Goal: Task Accomplishment & Management: Use online tool/utility

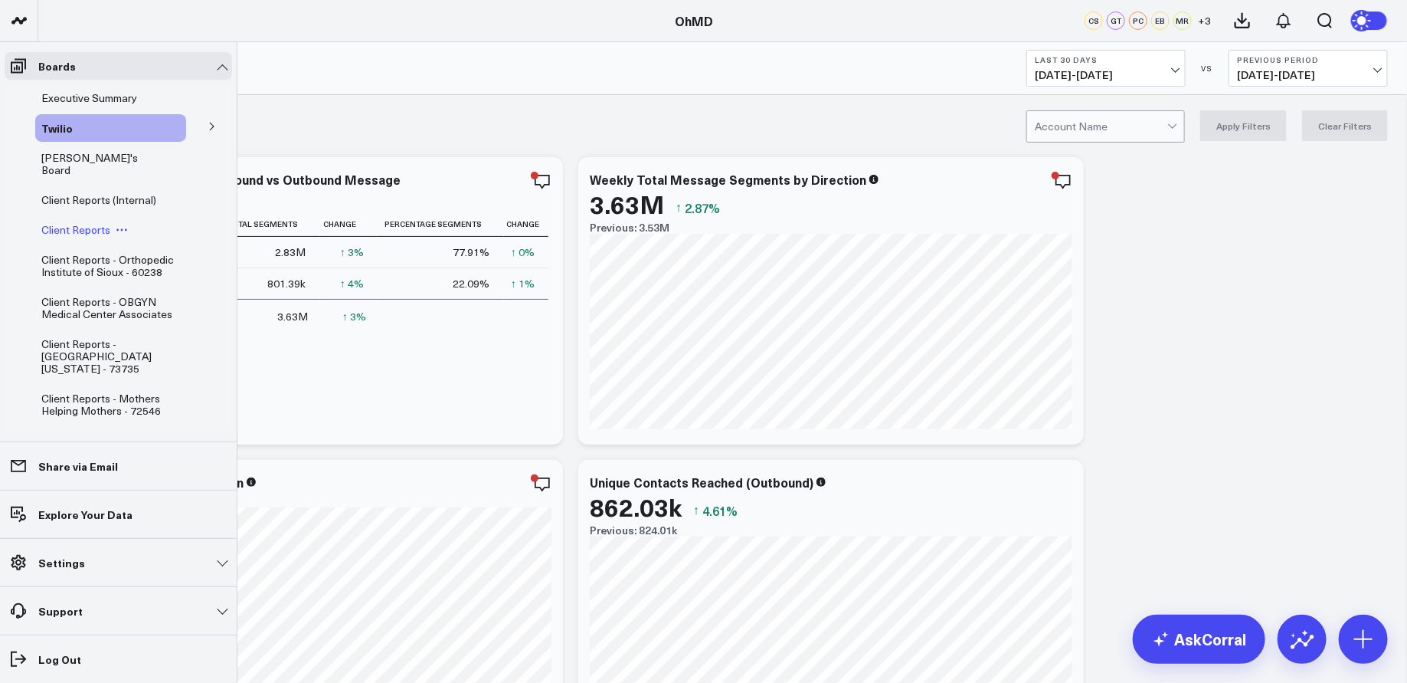
click at [106, 222] on span "Client Reports" at bounding box center [75, 229] width 69 height 15
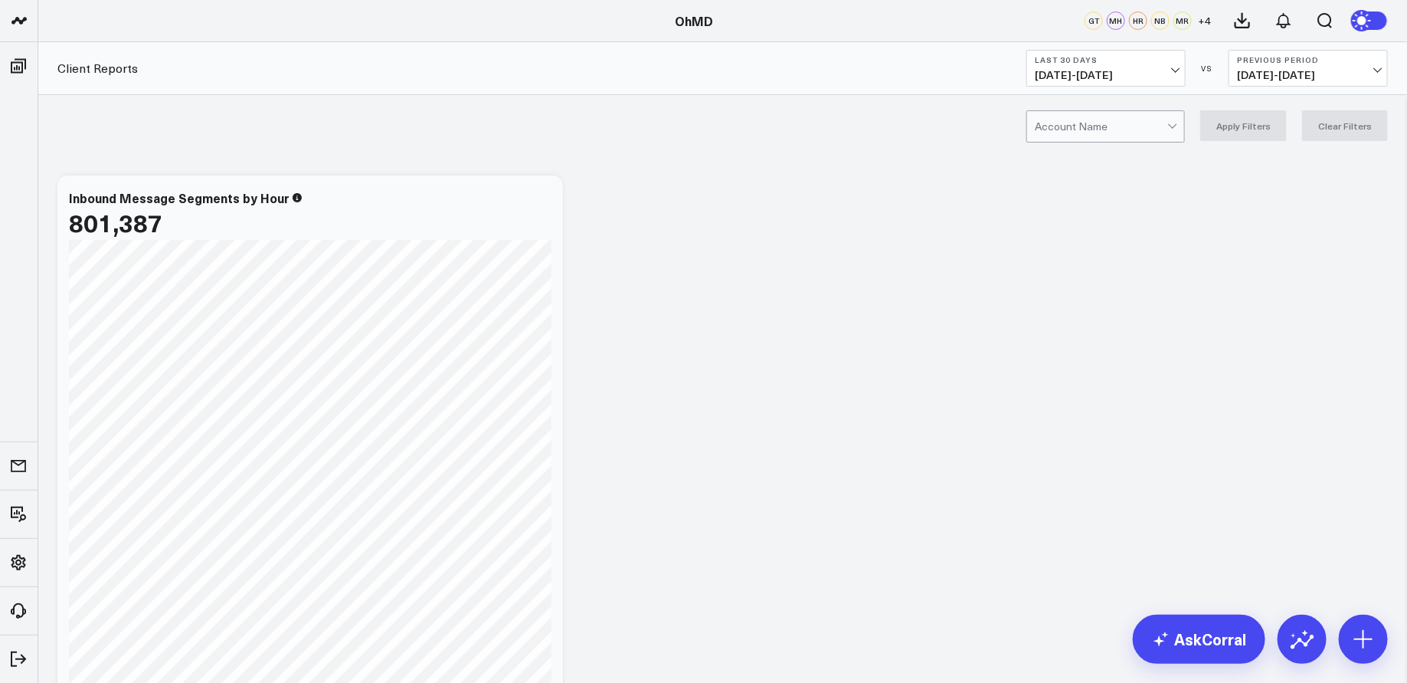
click at [1099, 120] on div at bounding box center [1101, 126] width 133 height 31
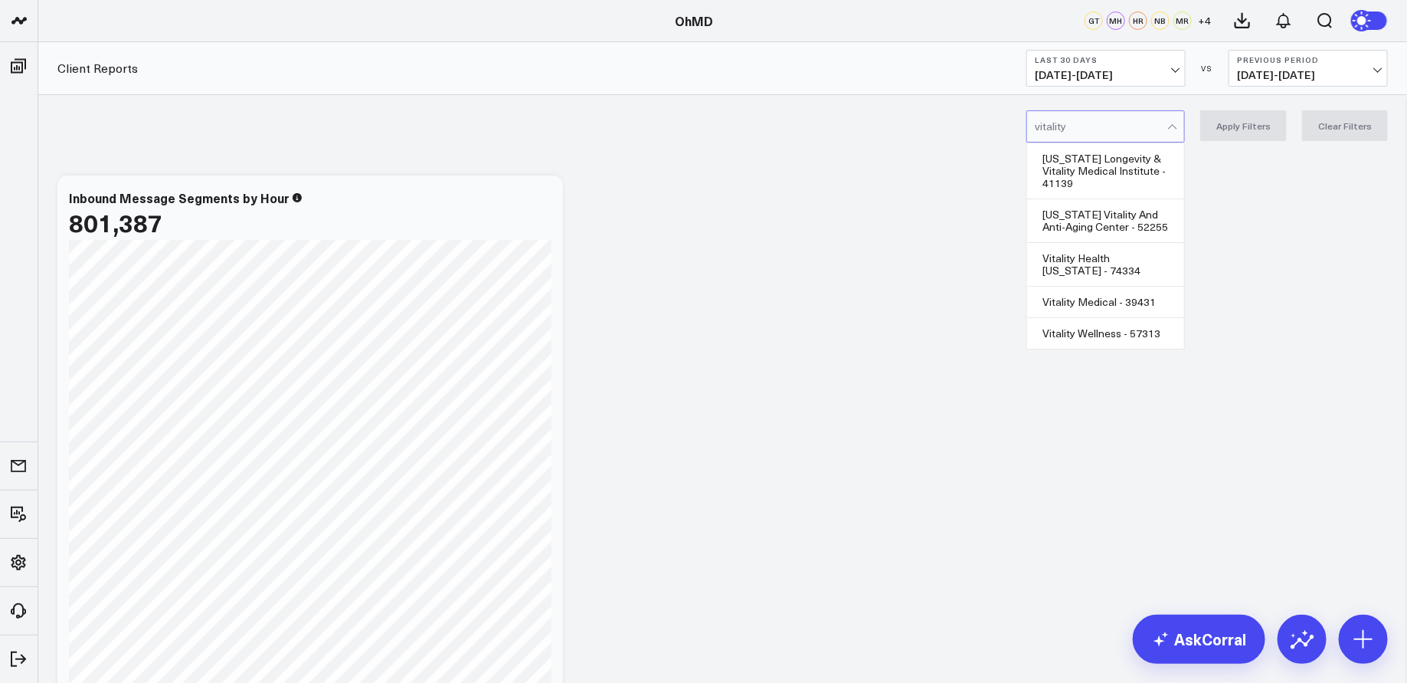
type input "vitality"
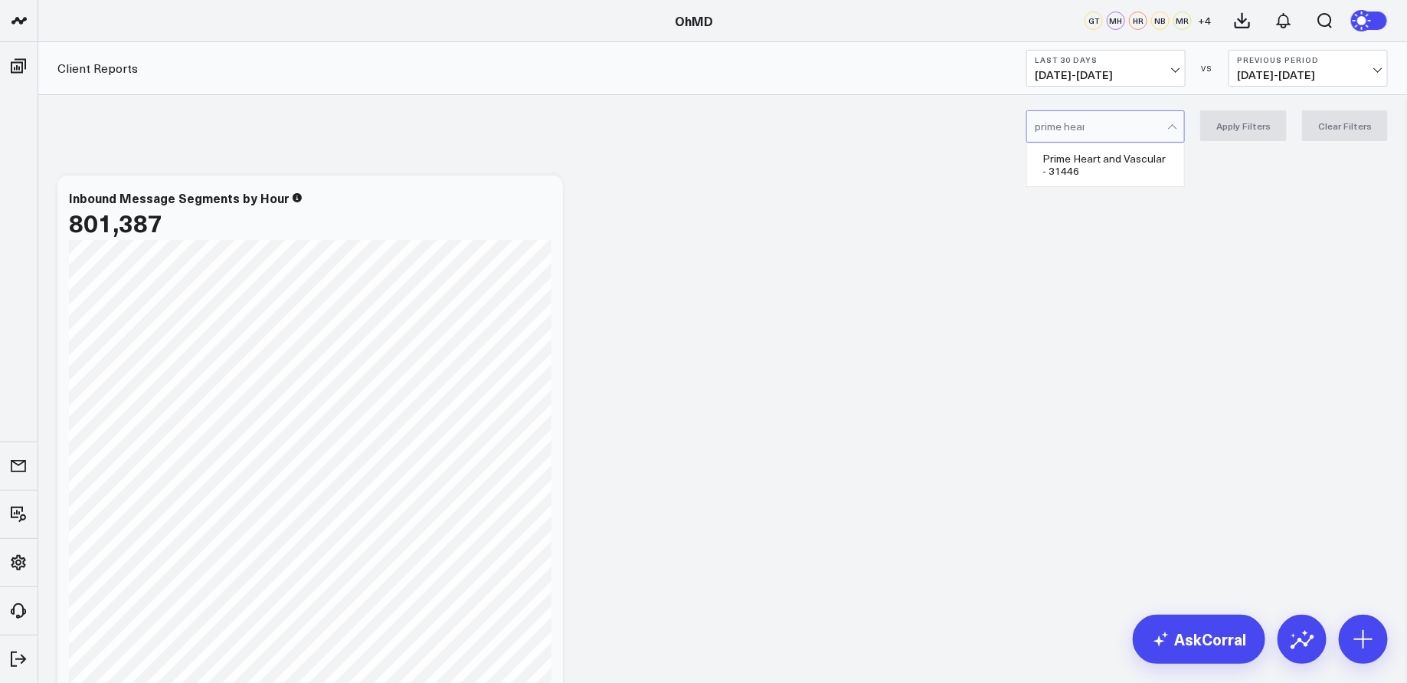
type input "prime heart"
click at [1115, 172] on div "Prime Heart and Vascular - 31446" at bounding box center [1105, 164] width 157 height 43
click at [1256, 120] on button "Apply Filters" at bounding box center [1243, 125] width 87 height 31
click at [1157, 66] on button "Last 30 Days [DATE] - [DATE]" at bounding box center [1105, 68] width 159 height 37
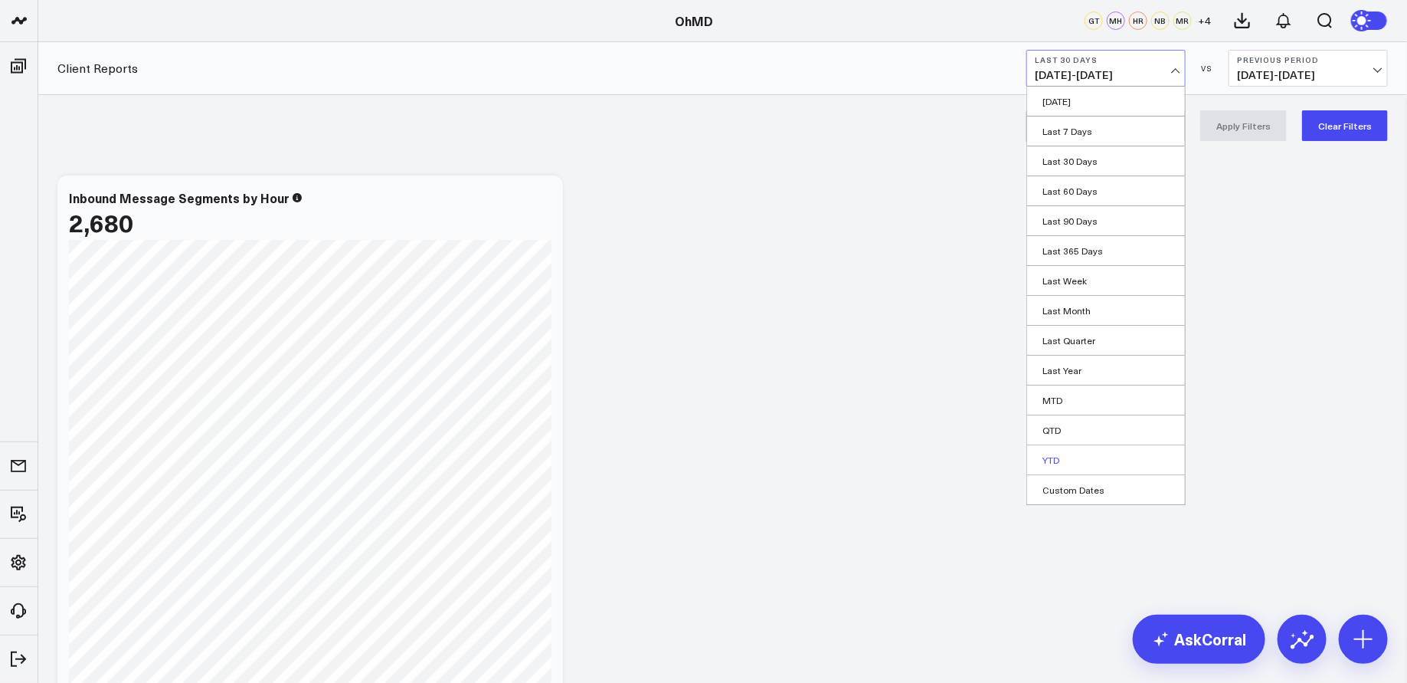
click at [1083, 450] on link "YTD" at bounding box center [1106, 459] width 158 height 29
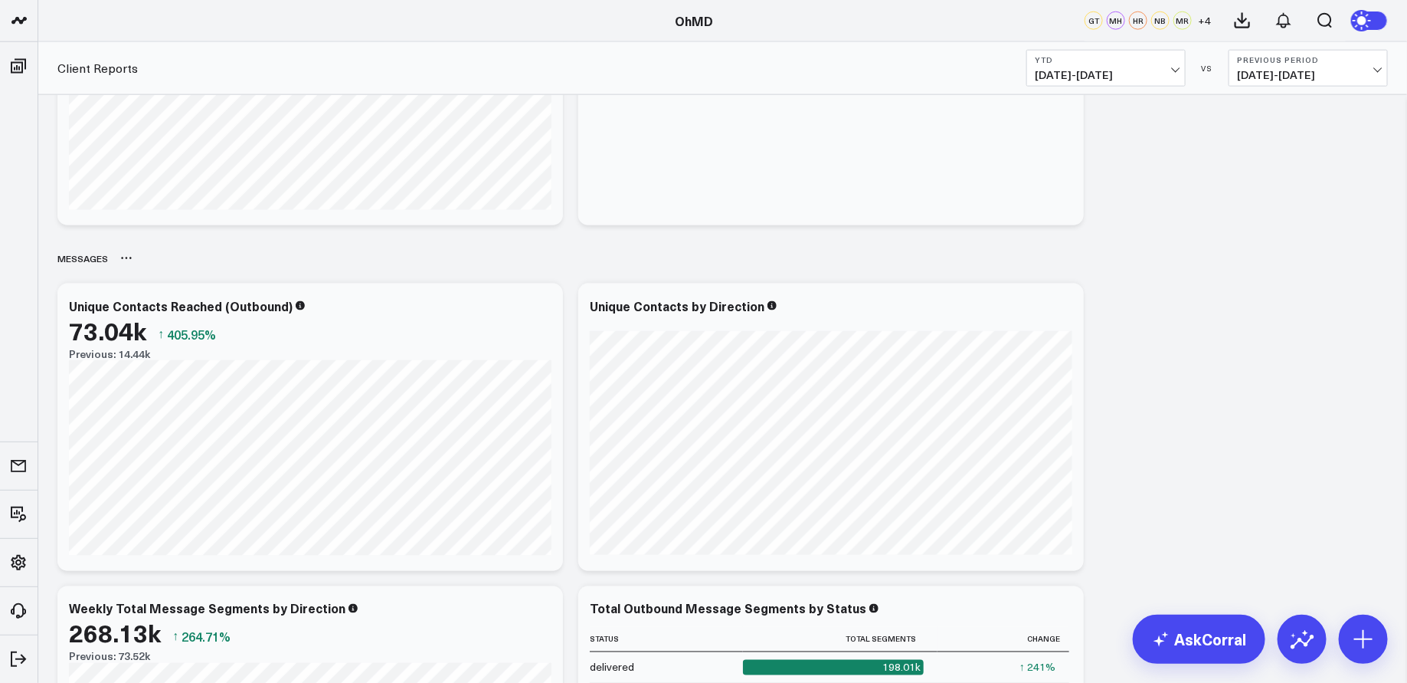
scroll to position [1102, 0]
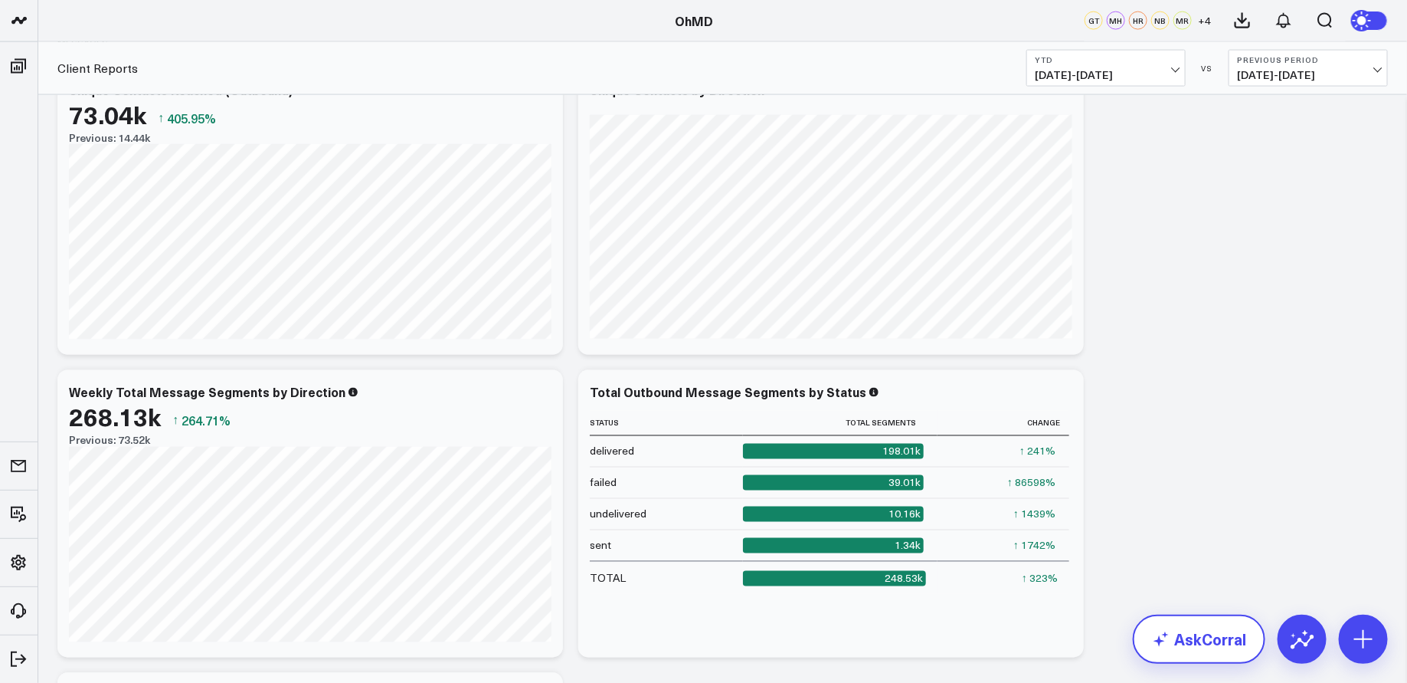
click at [1190, 643] on link "AskCorral" at bounding box center [1199, 638] width 133 height 49
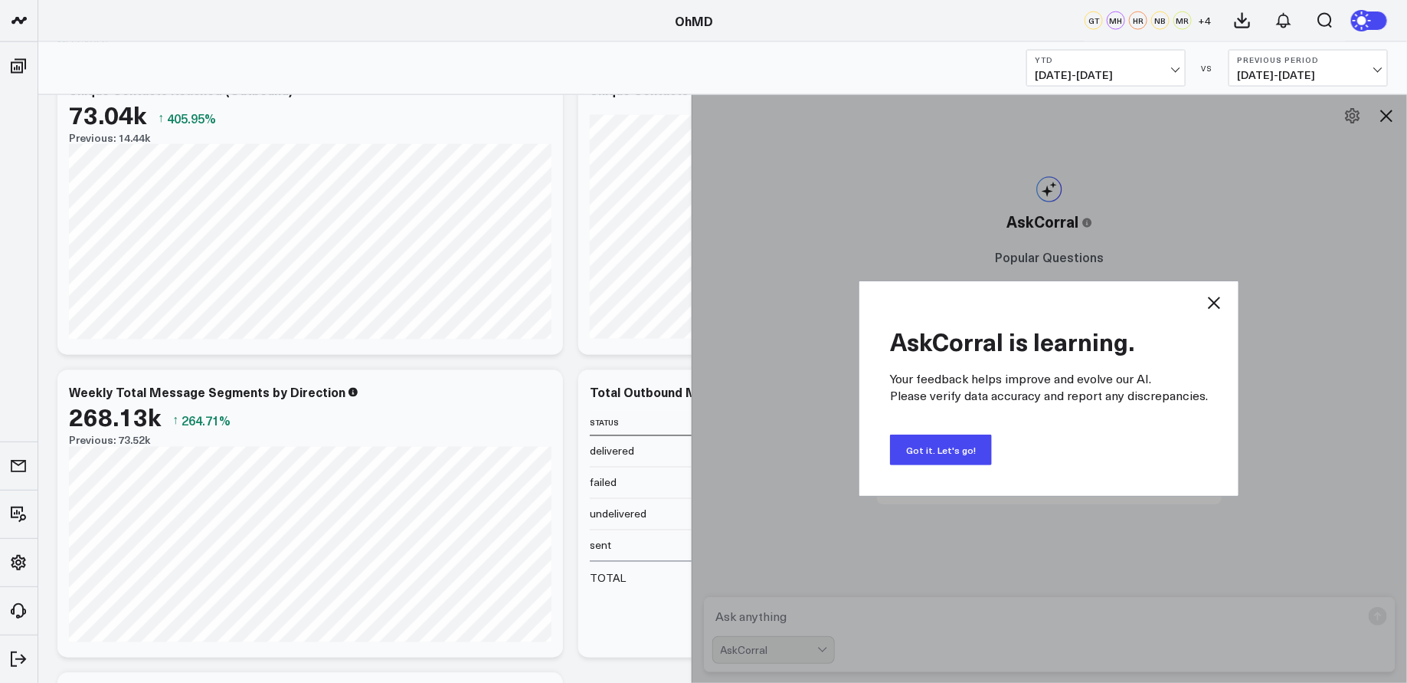
scroll to position [1105, 0]
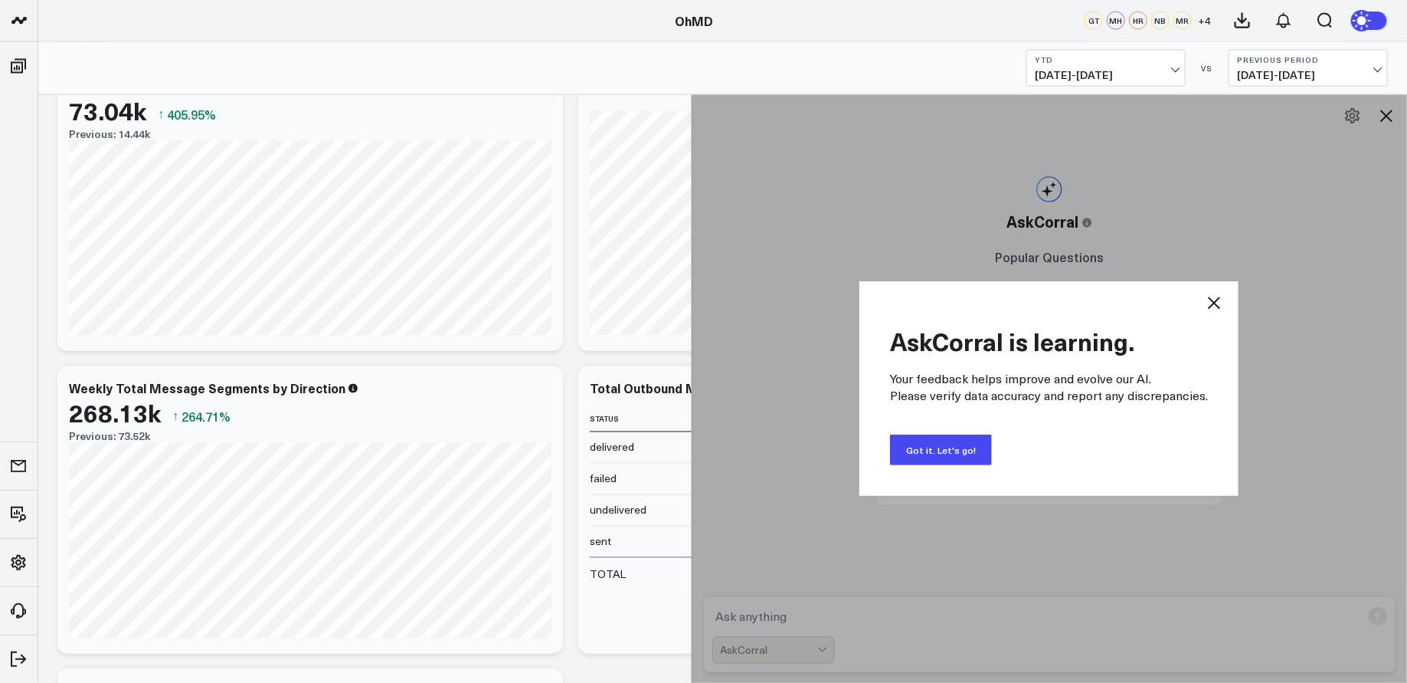
click at [1220, 304] on icon at bounding box center [1214, 302] width 18 height 18
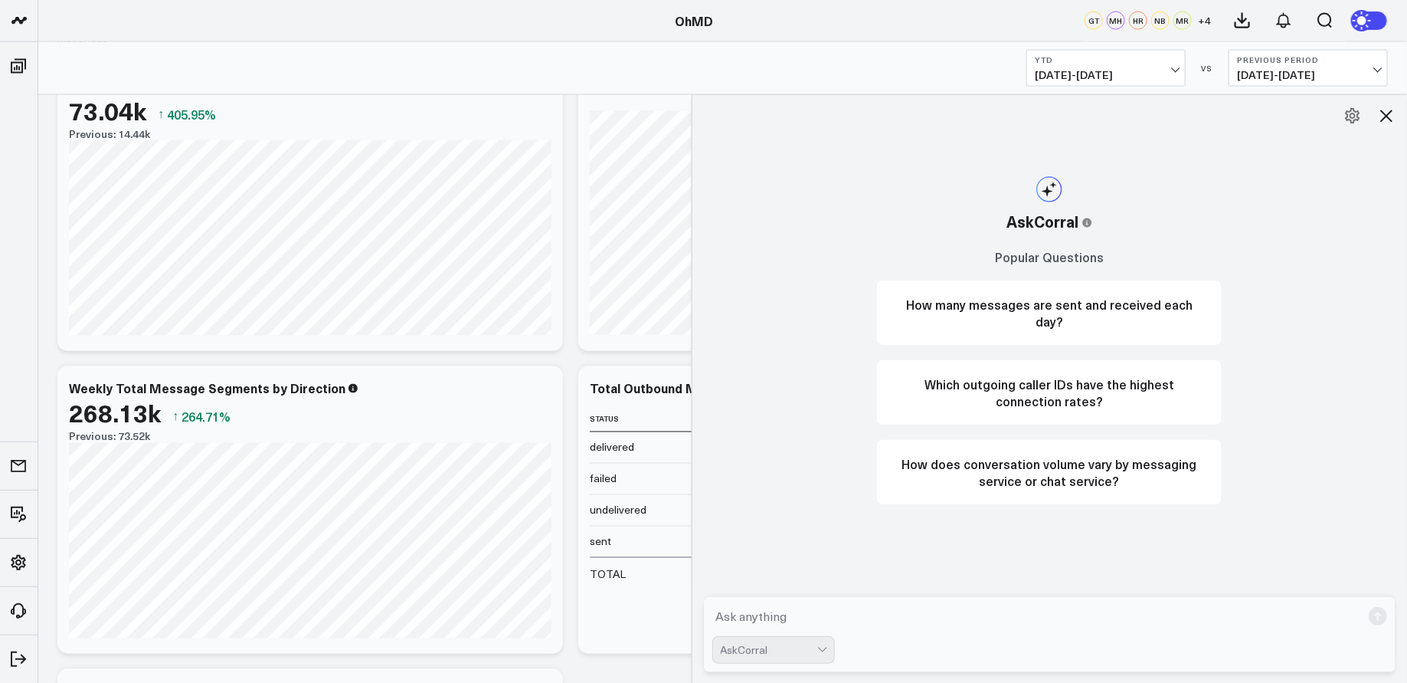
click at [1380, 128] on div "AskCorral This feature is experimental, yet powerful. Always check your answers…" at bounding box center [1049, 389] width 715 height 588
click at [1395, 108] on icon at bounding box center [1386, 115] width 18 height 18
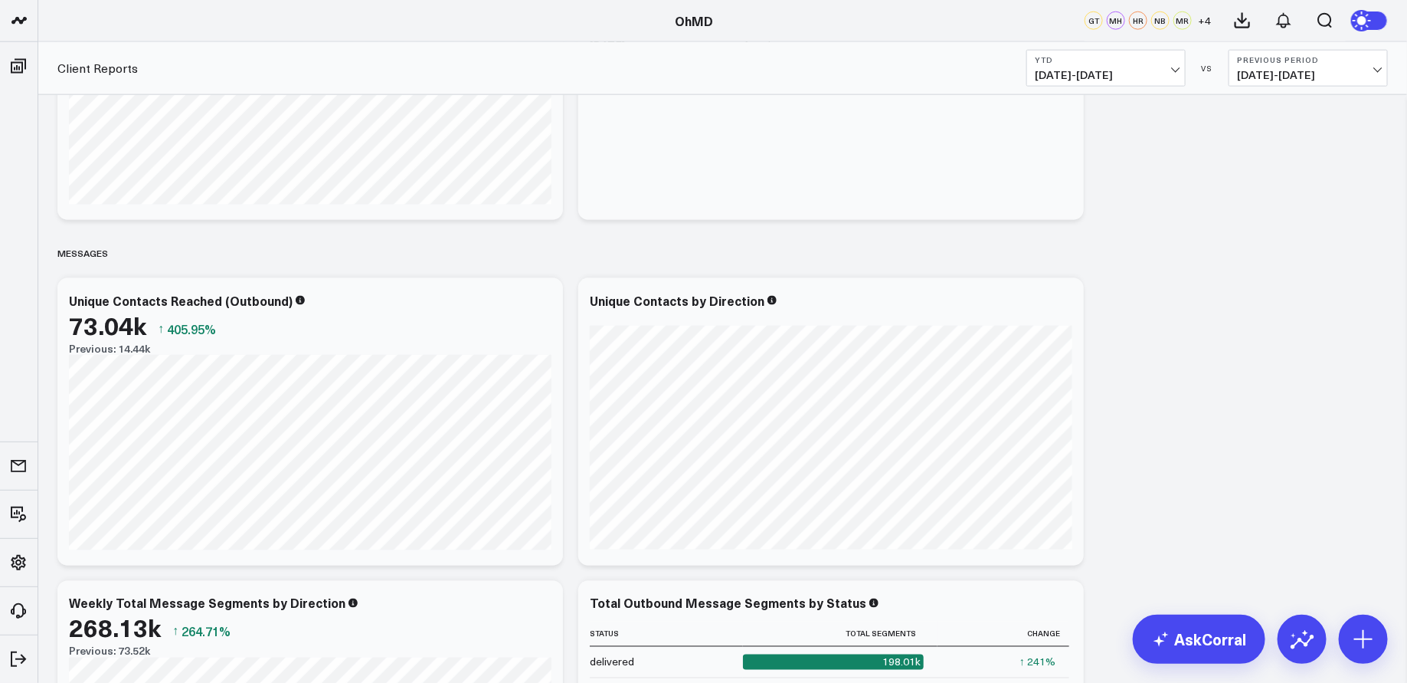
scroll to position [0, 0]
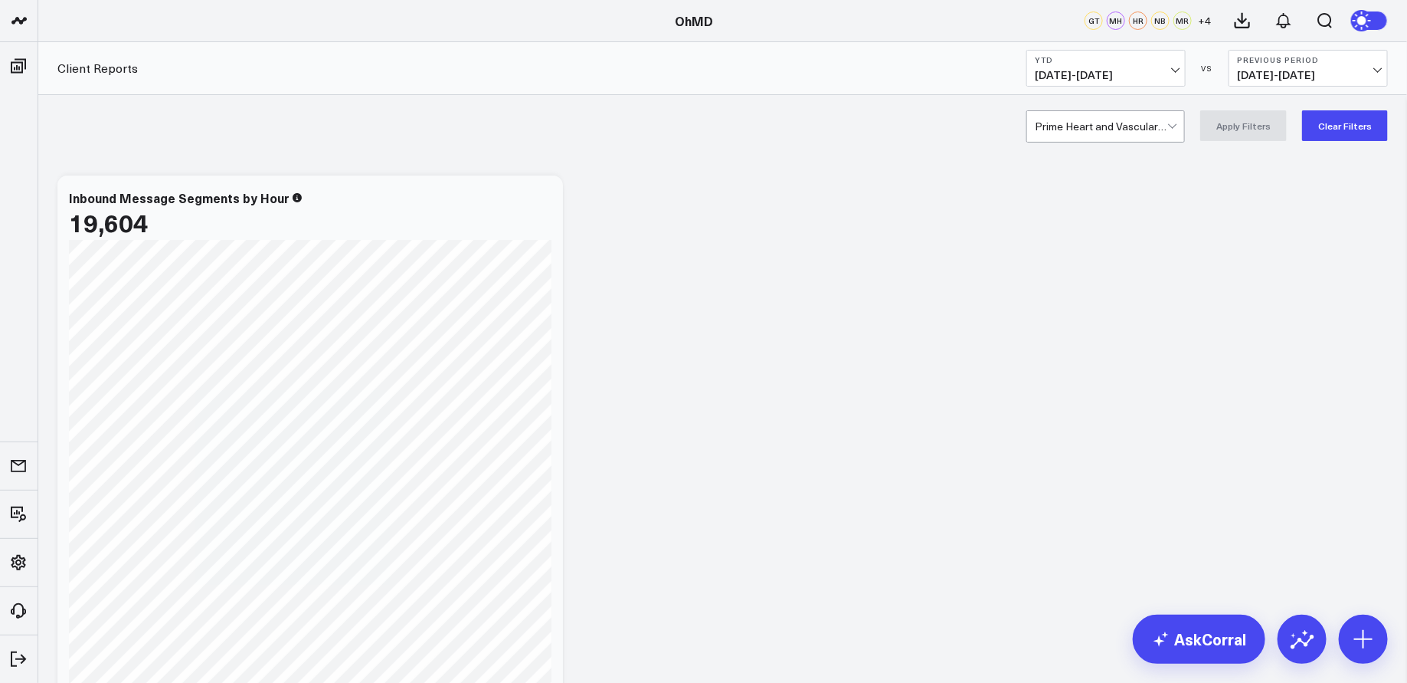
click at [1128, 127] on div at bounding box center [1101, 126] width 133 height 31
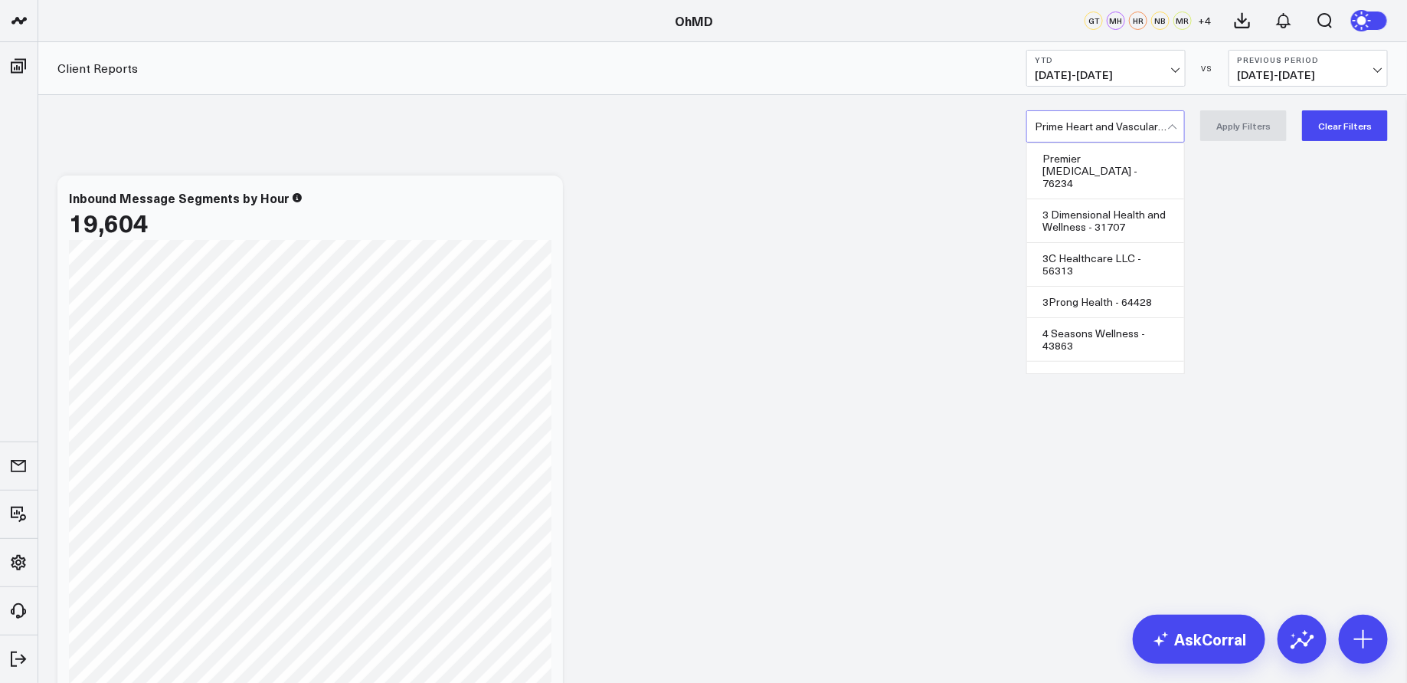
scroll to position [32718, 0]
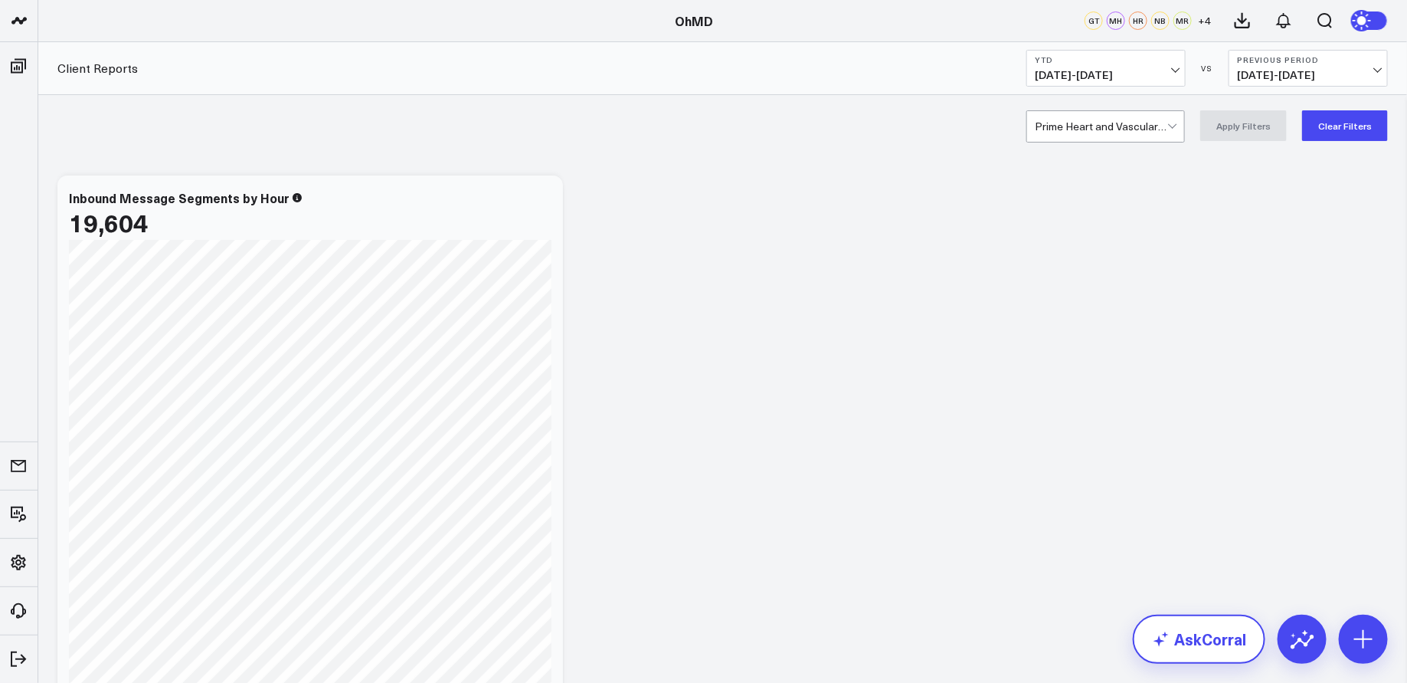
click at [1209, 645] on link "AskCorral" at bounding box center [1199, 638] width 133 height 49
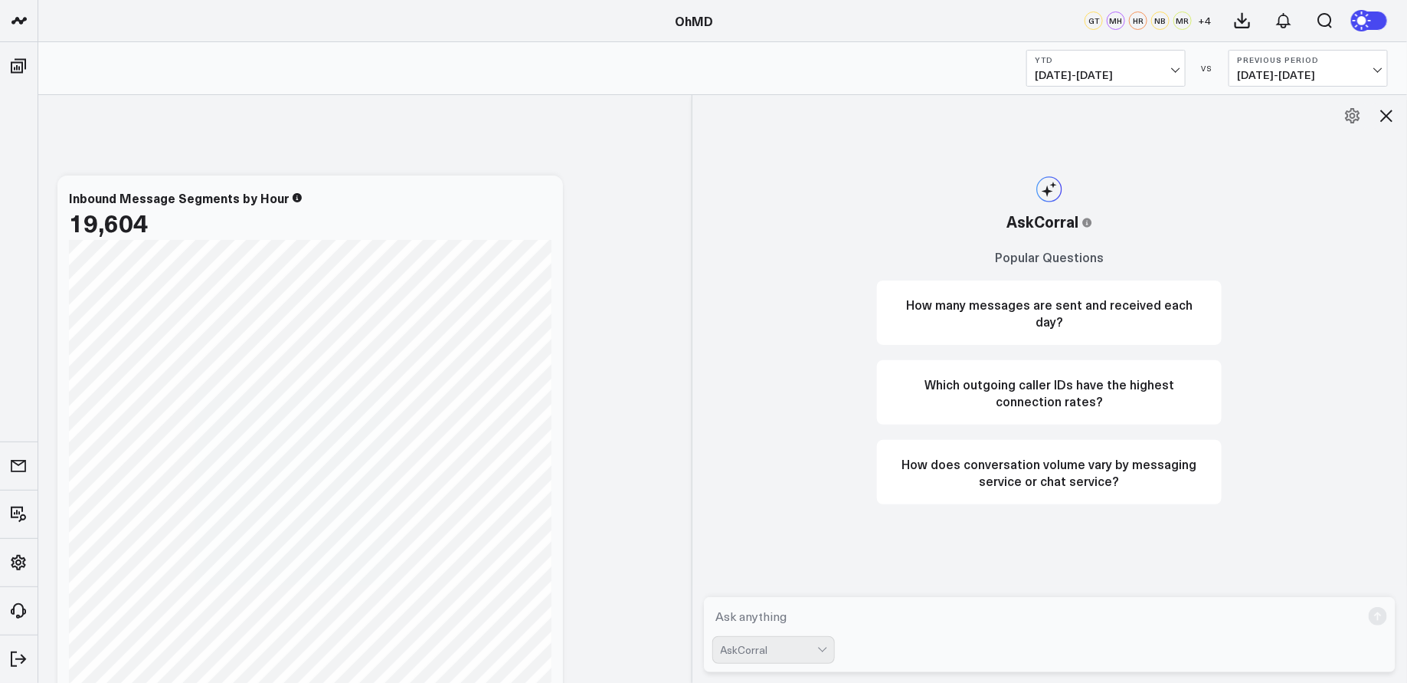
click at [906, 616] on textarea at bounding box center [1037, 616] width 650 height 28
click at [757, 615] on textarea "Build a report of inbound messages by day" at bounding box center [1037, 616] width 650 height 28
click at [1003, 611] on textarea "Build a table of inbound messages by day" at bounding box center [1037, 616] width 650 height 28
paste textarea "31446"
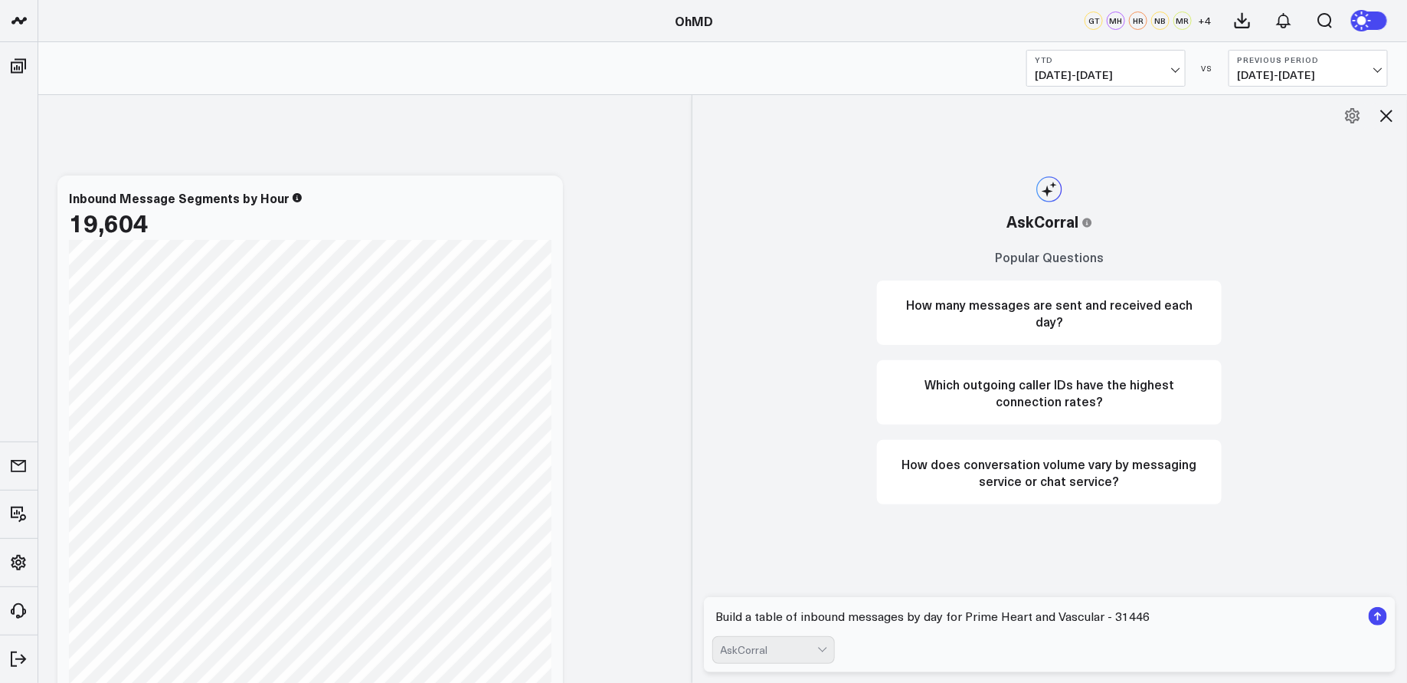
click at [838, 620] on textarea "Build a table of inbound messages by day for Prime Heart and Vascular - 31446" at bounding box center [1037, 616] width 650 height 28
type textarea "Build a table of inbound messages by day for Prime Heart and Vascular - 31446"
click at [824, 647] on div at bounding box center [823, 650] width 13 height 26
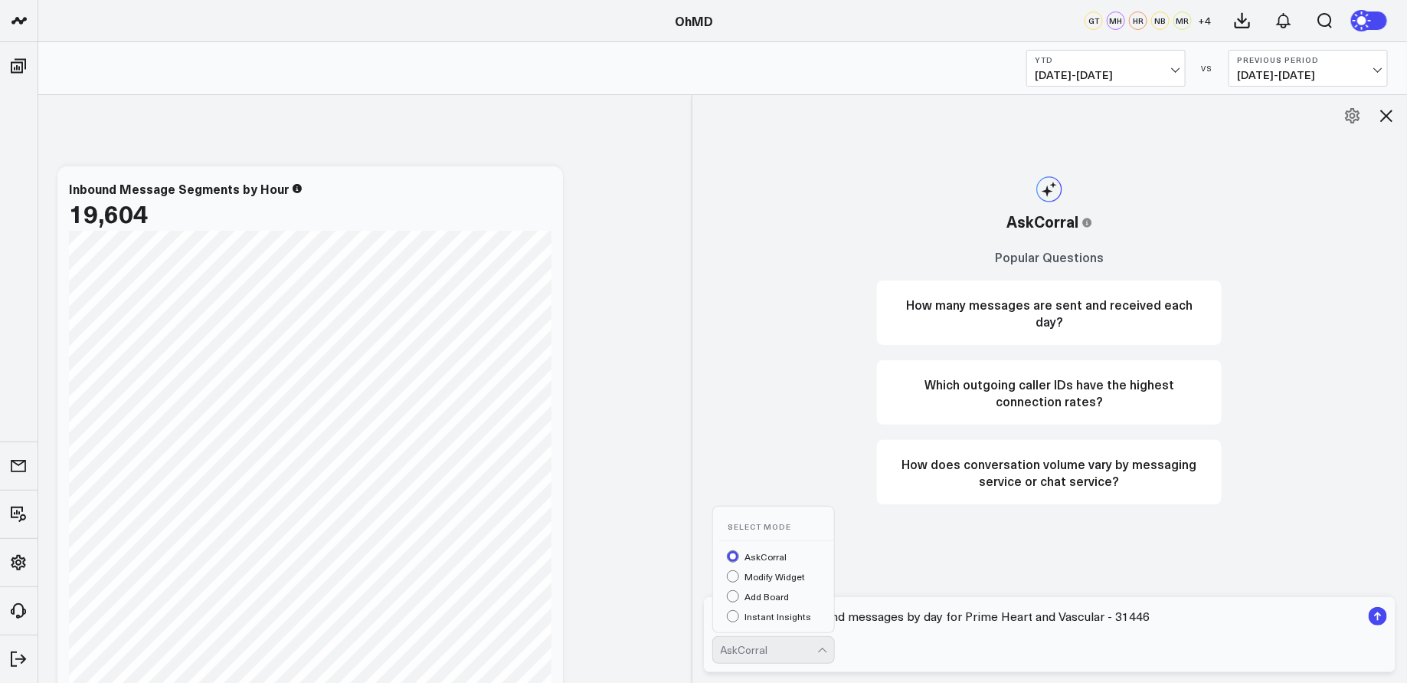
click at [735, 598] on div "Add Board" at bounding box center [780, 598] width 107 height 16
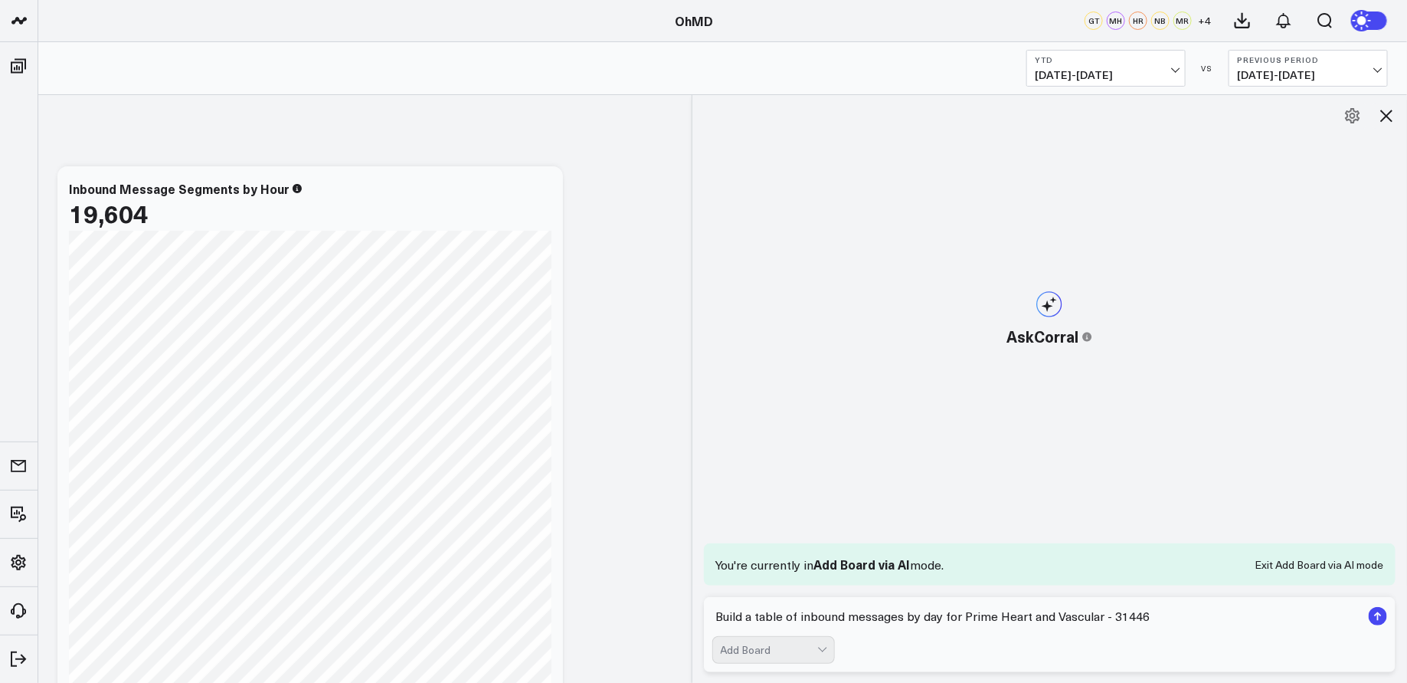
scroll to position [14, 0]
click at [787, 621] on textarea "Build a table of inbound messages by day for Prime Heart and Vascular - 31446" at bounding box center [1037, 616] width 650 height 28
click at [812, 650] on div "Add Board" at bounding box center [769, 649] width 97 height 12
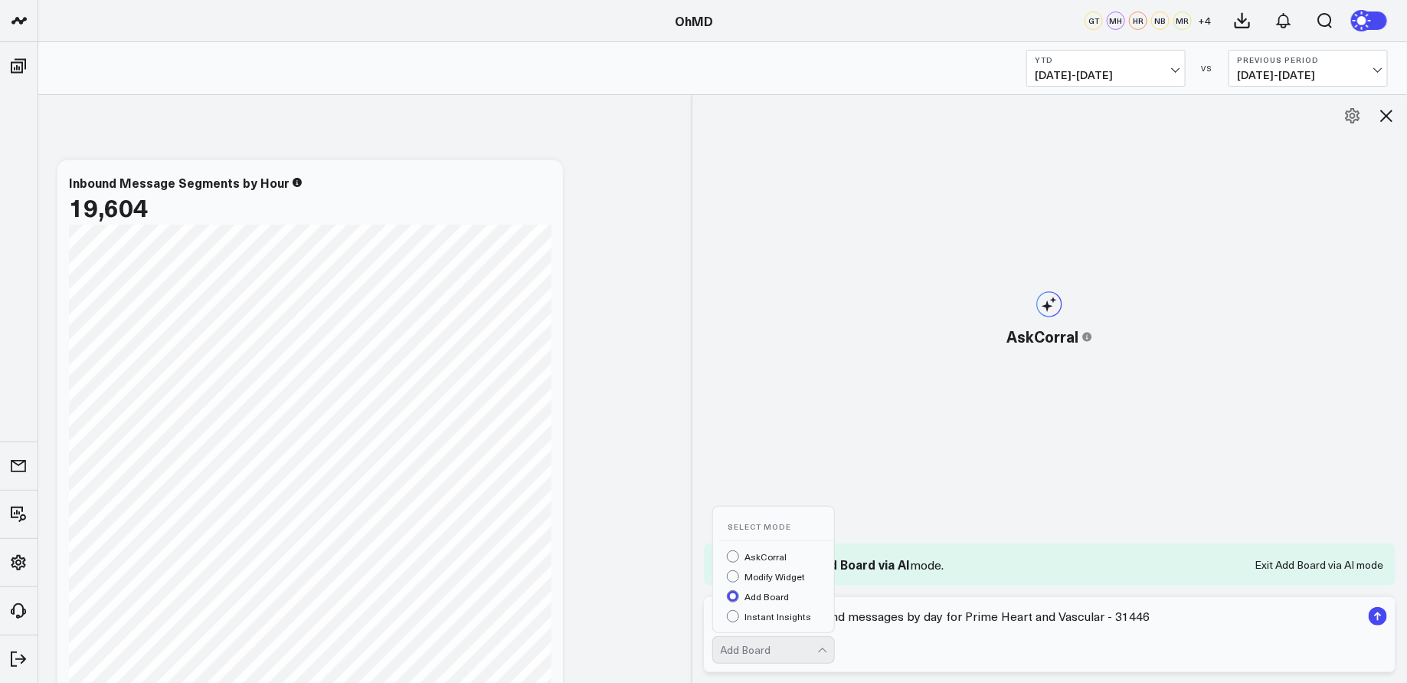
click at [767, 556] on div "AskCorral" at bounding box center [780, 558] width 107 height 16
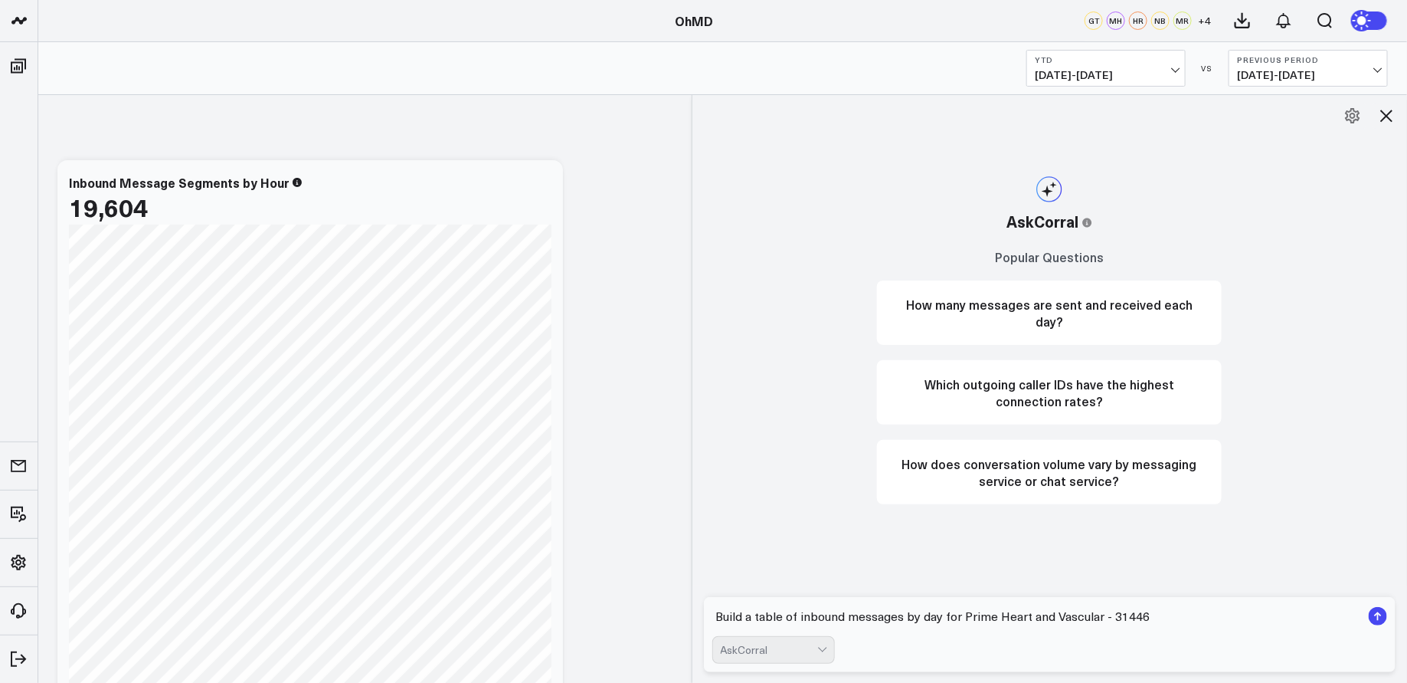
click at [838, 622] on textarea "Build a table of inbound messages by day for Prime Heart and Vascular - 31446" at bounding box center [1037, 616] width 650 height 28
click at [909, 620] on textarea "Build a table of inbound messages by day for Prime Heart and Vascular - 31446" at bounding box center [1037, 616] width 650 height 28
click at [977, 624] on textarea "Build a table of inbound messages by day for Prime Heart and Vascular - 31446" at bounding box center [1037, 616] width 650 height 28
click at [1041, 623] on textarea "Build a table of inbound messages by day for Prime Heart and Vascular - 31446" at bounding box center [1037, 616] width 650 height 28
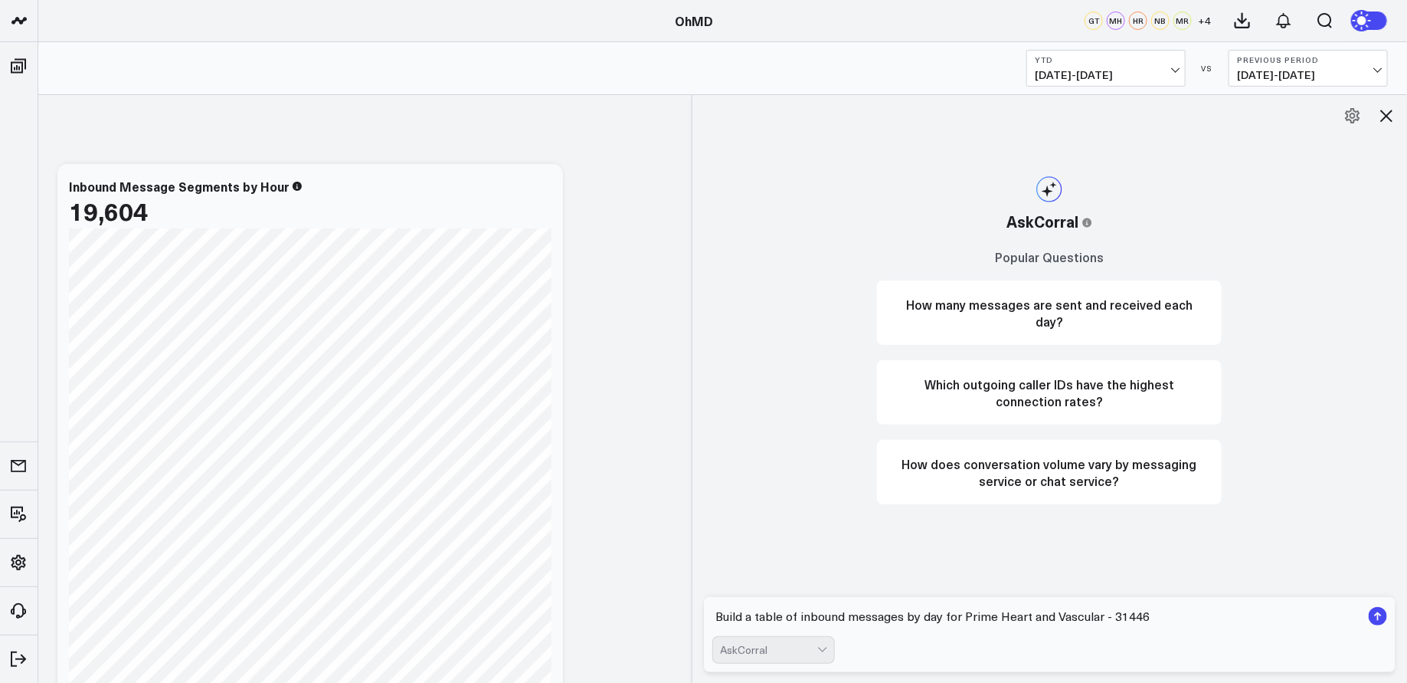
click at [864, 617] on textarea "Build a table of inbound messages by day for Prime Heart and Vascular - 31446" at bounding box center [1037, 616] width 650 height 28
click at [934, 618] on textarea "Build a table of inbound messages by day for Prime Heart and Vascular - 31446" at bounding box center [1037, 616] width 650 height 28
click at [971, 619] on textarea "Build a table of inbound messages by day for Prime Heart and Vascular - 31446" at bounding box center [1037, 616] width 650 height 28
click at [840, 622] on textarea "Build a table of inbound messages by day for Prime Heart and Vascular - 31446" at bounding box center [1037, 616] width 650 height 28
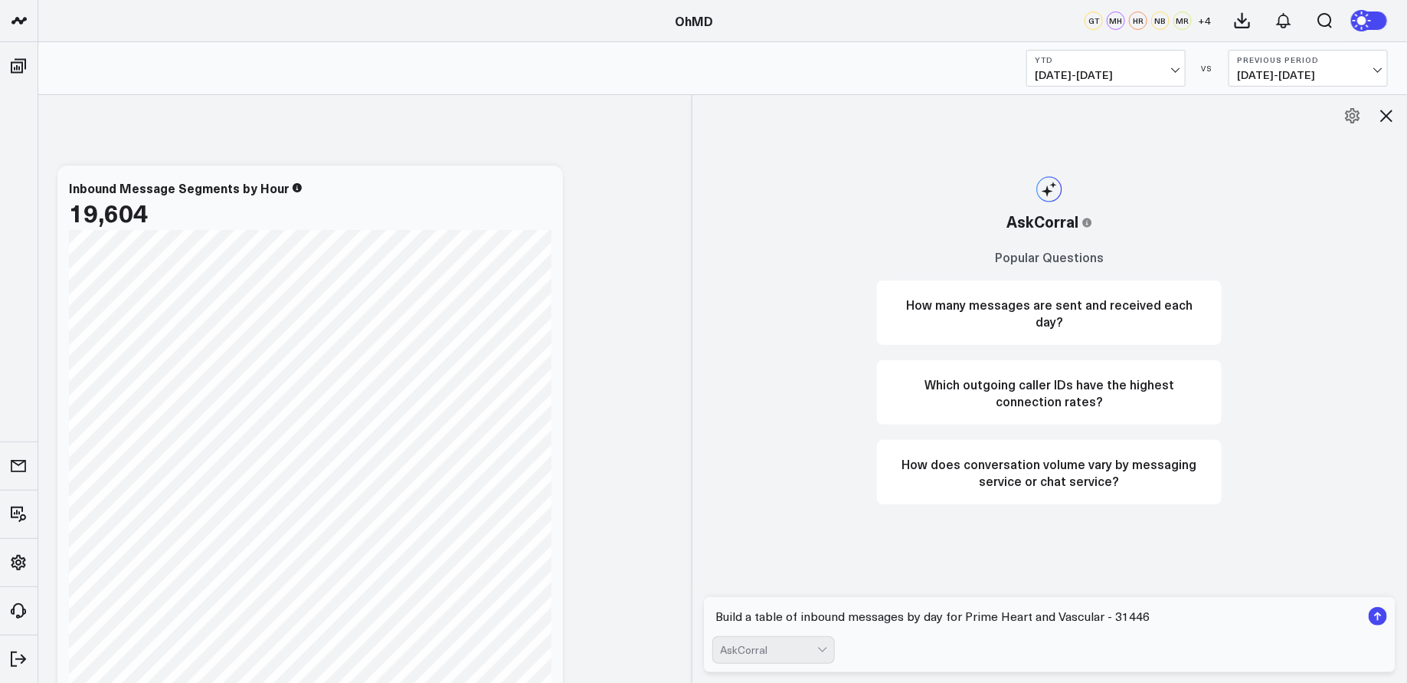
click at [929, 619] on textarea "Build a table of inbound messages by day for Prime Heart and Vascular - 31446" at bounding box center [1037, 616] width 650 height 28
click at [979, 620] on textarea "Build a table of inbound messages by day for Prime Heart and Vascular - 31446" at bounding box center [1037, 616] width 650 height 28
click at [1051, 619] on textarea "Build a table of inbound messages by day for Prime Heart and Vascular - 31446" at bounding box center [1037, 616] width 650 height 28
click at [1156, 618] on textarea "Build a table of inbound messages by day for Prime Heart and Vascular - 31446" at bounding box center [1037, 616] width 650 height 28
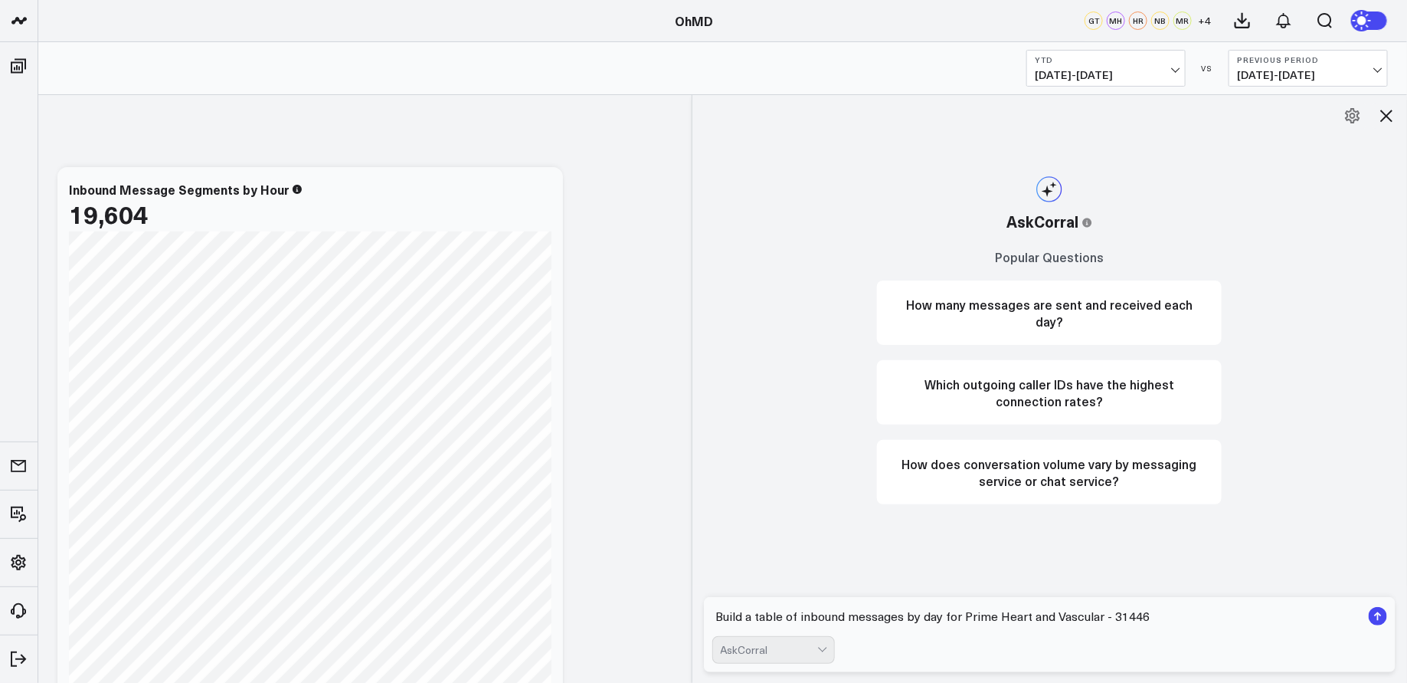
click at [1383, 618] on rect "submit" at bounding box center [1378, 616] width 18 height 18
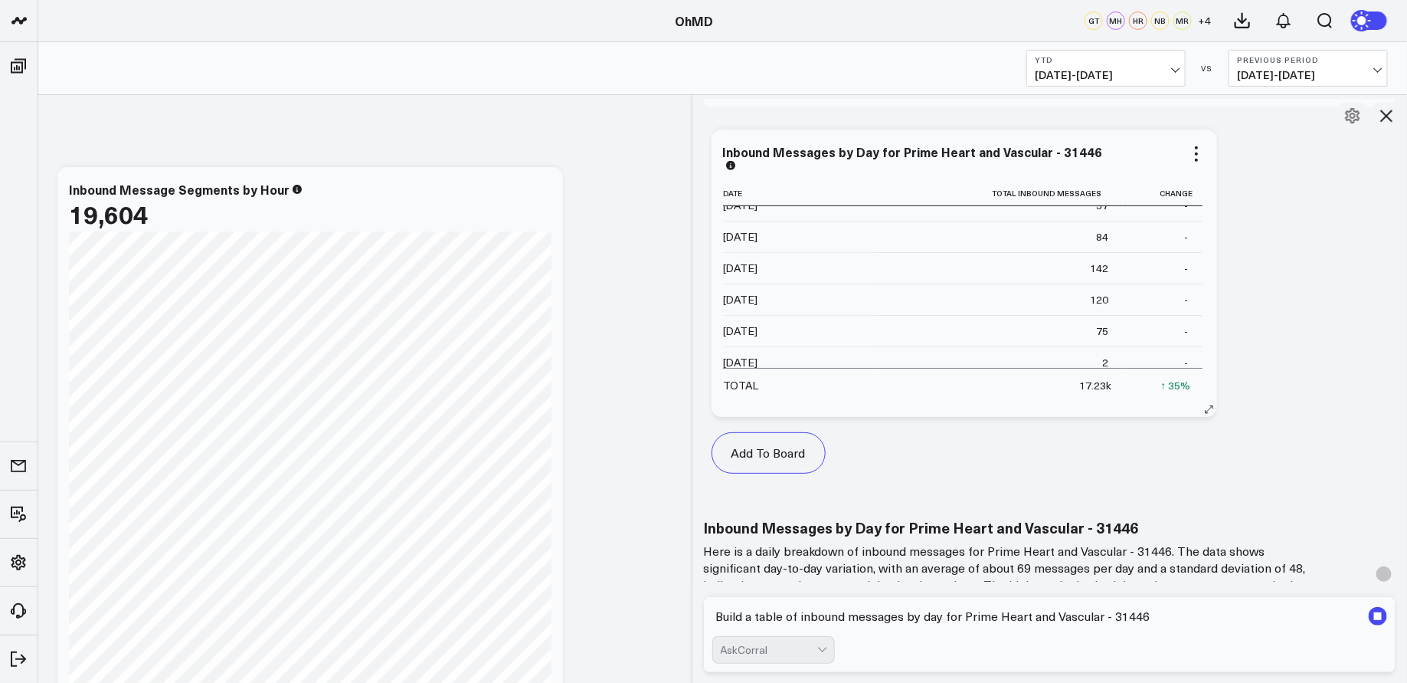
scroll to position [403, 0]
click at [775, 457] on button "Add To Board" at bounding box center [769, 452] width 114 height 41
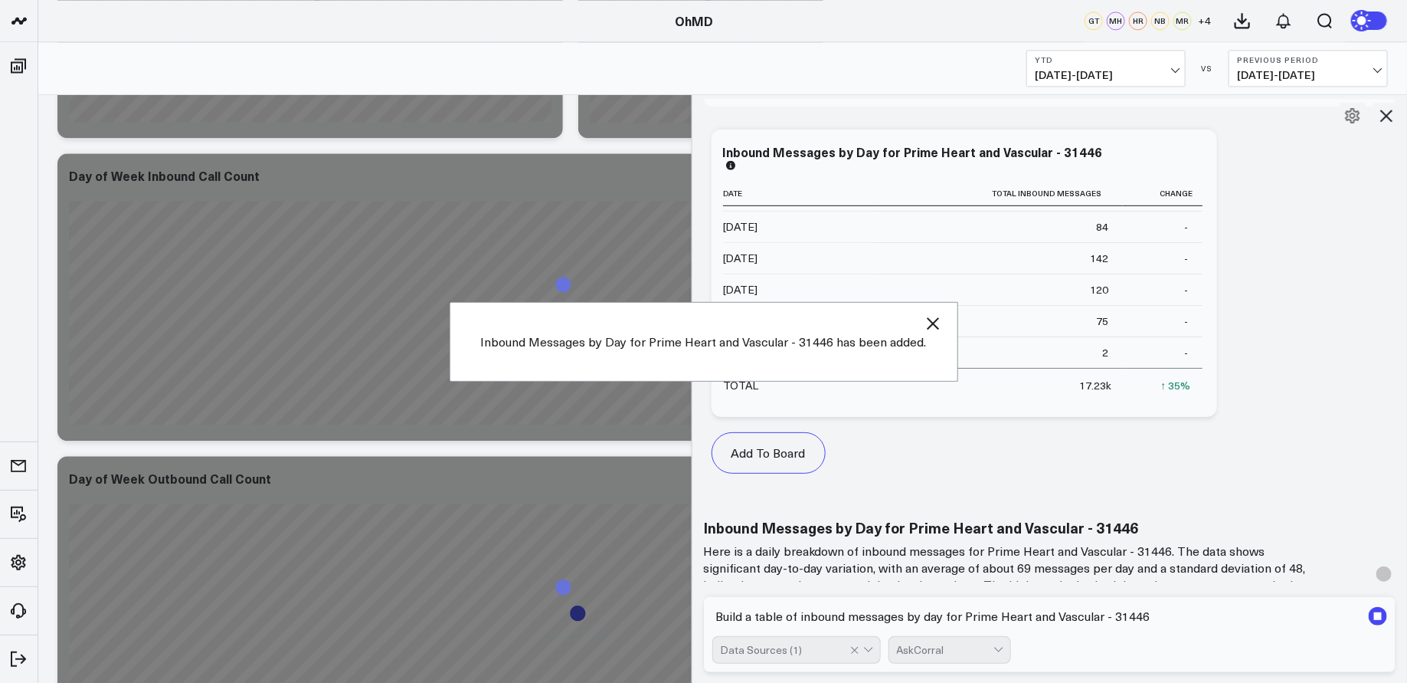
scroll to position [4892, 0]
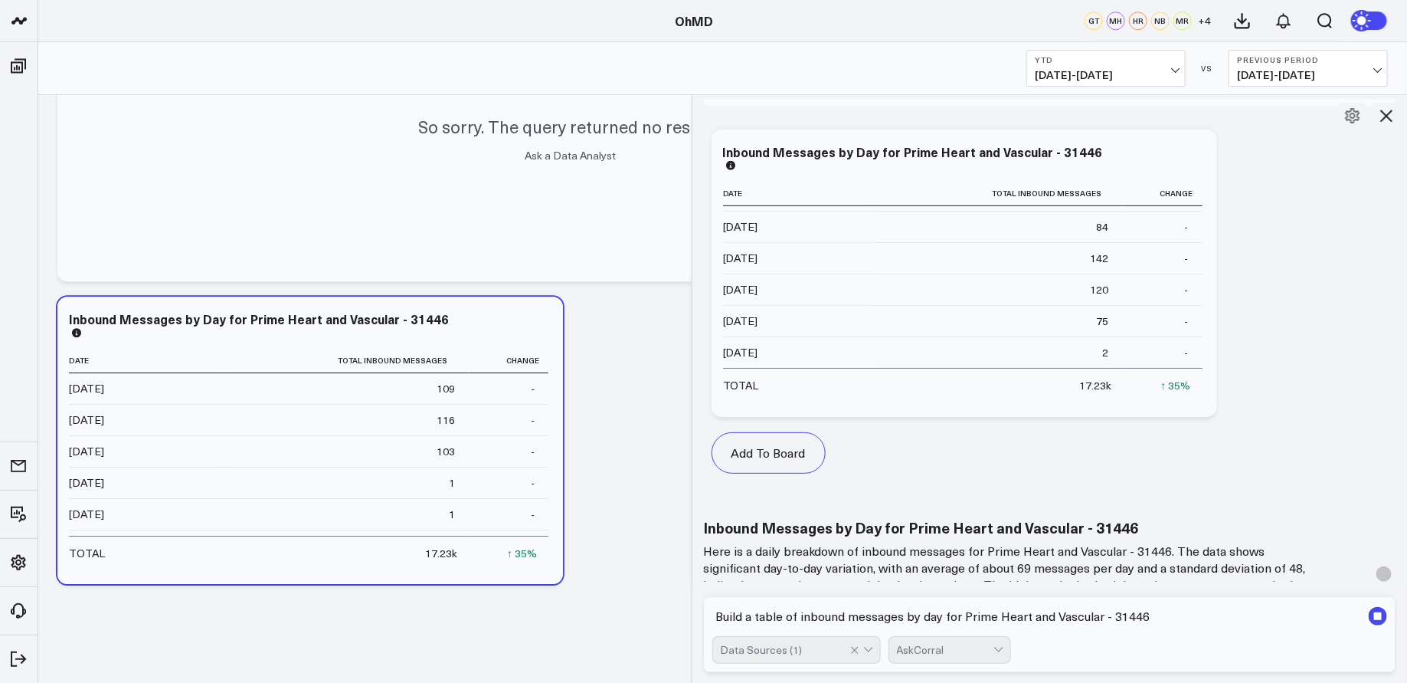
click at [1390, 116] on icon at bounding box center [1386, 115] width 18 height 18
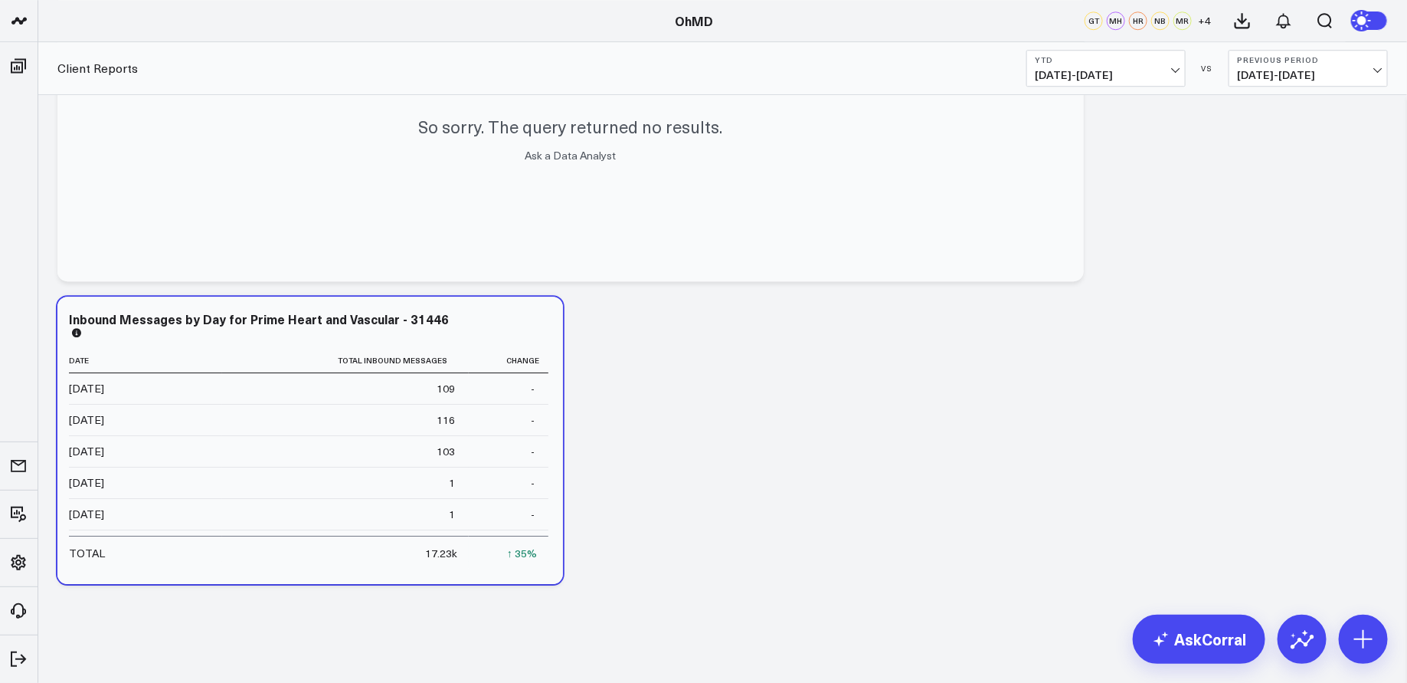
scroll to position [633, 0]
click at [1151, 79] on span "[DATE] - [DATE]" at bounding box center [1106, 75] width 142 height 12
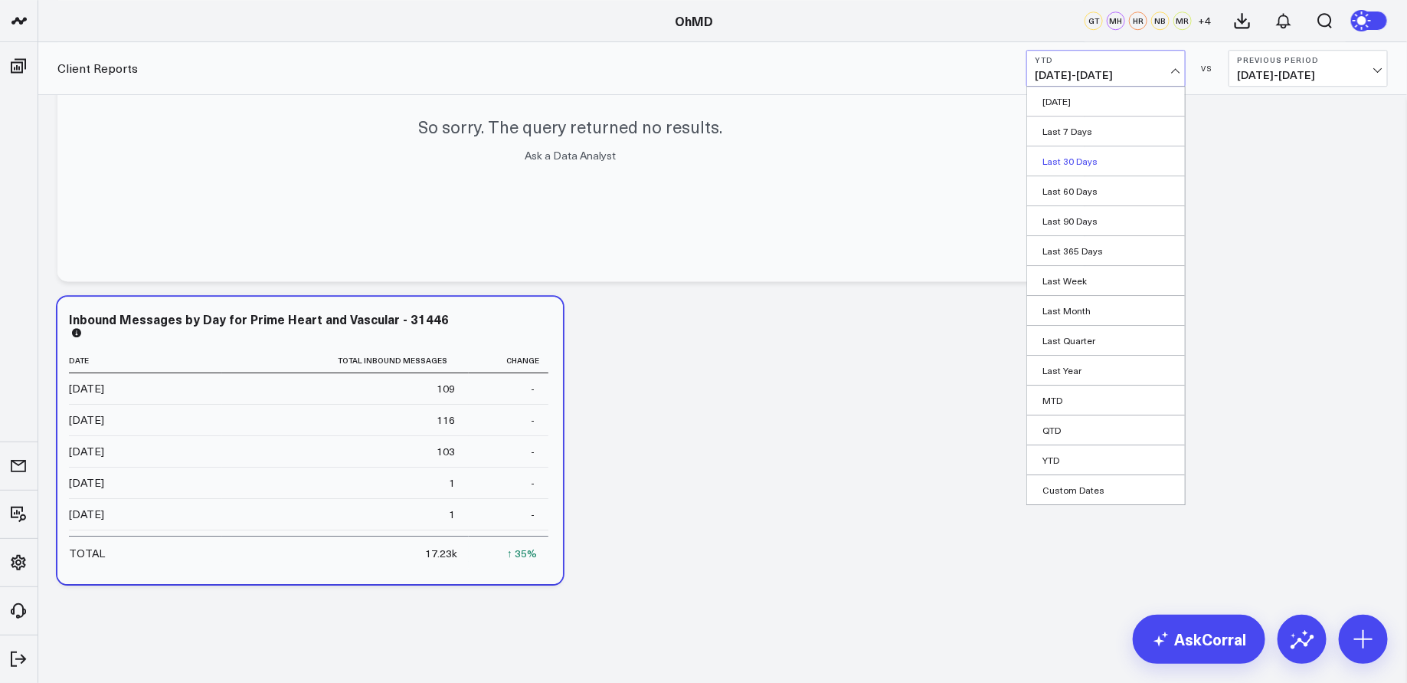
click at [1085, 162] on link "Last 30 Days" at bounding box center [1106, 160] width 158 height 29
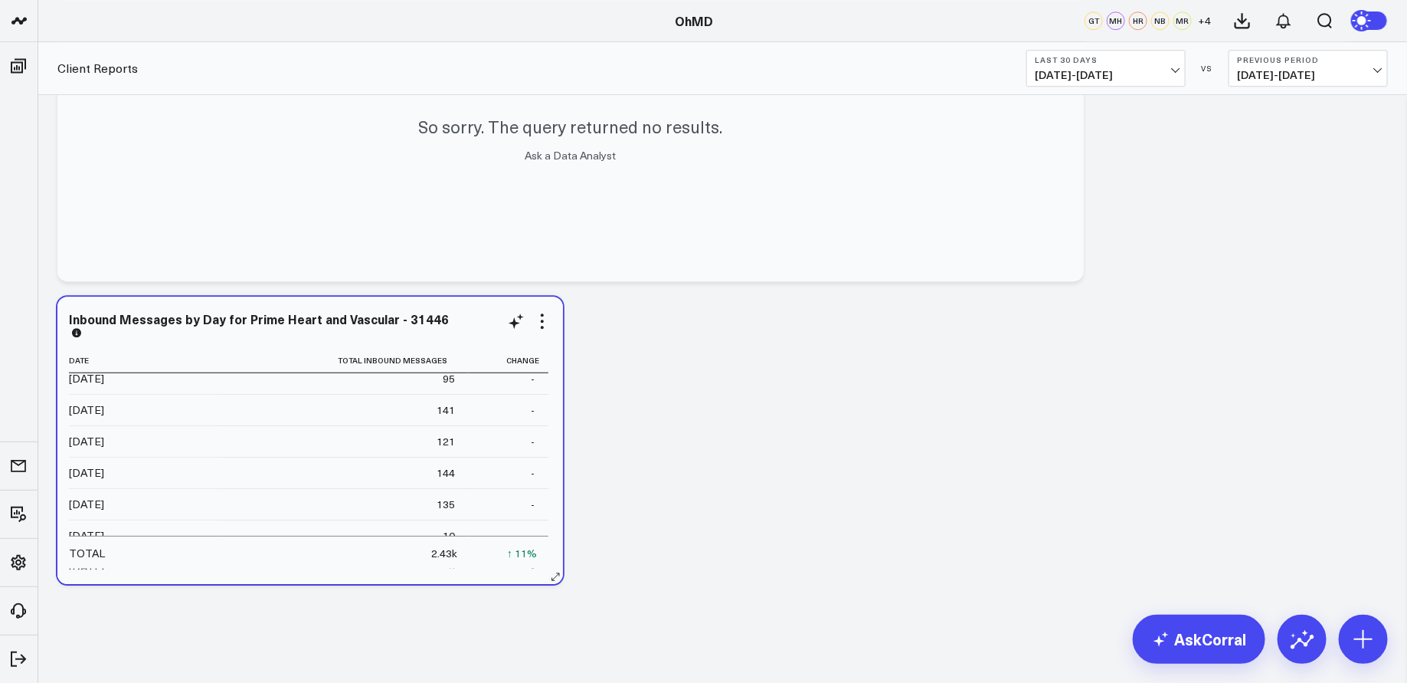
scroll to position [759, 0]
click at [548, 320] on icon at bounding box center [542, 321] width 18 height 18
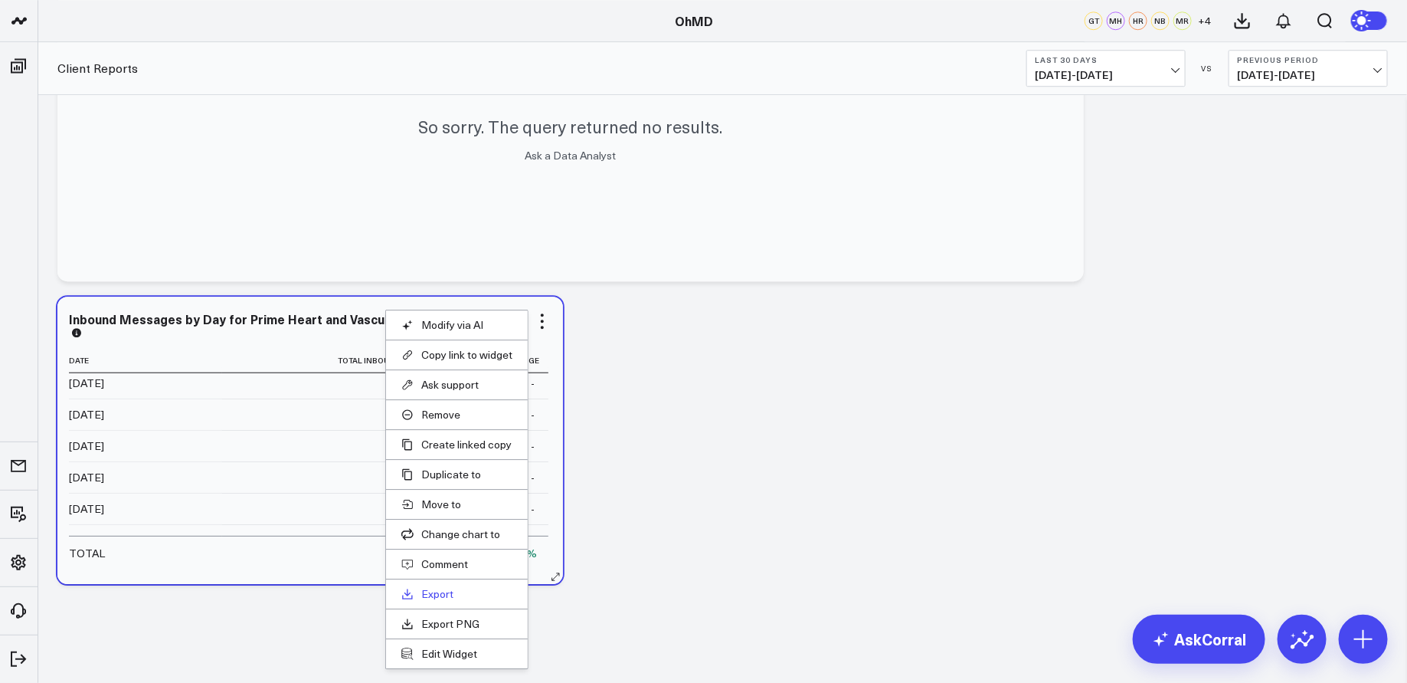
click at [434, 588] on link "Export" at bounding box center [456, 594] width 111 height 14
